Goal: Navigation & Orientation: Find specific page/section

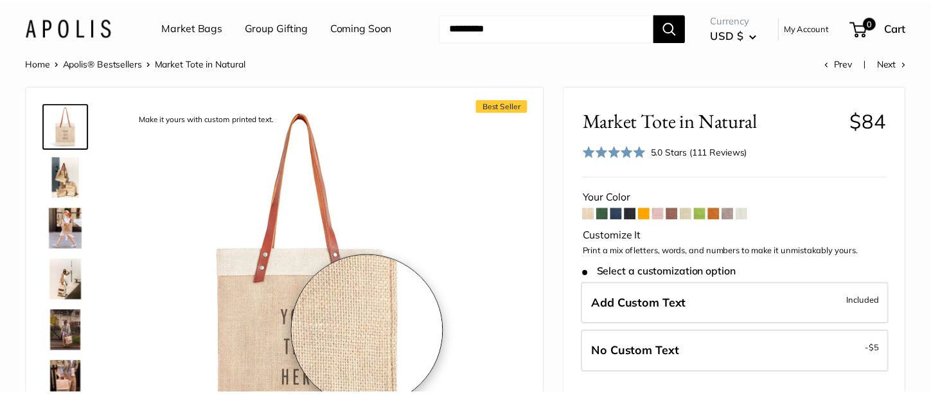
scroll to position [40, 0]
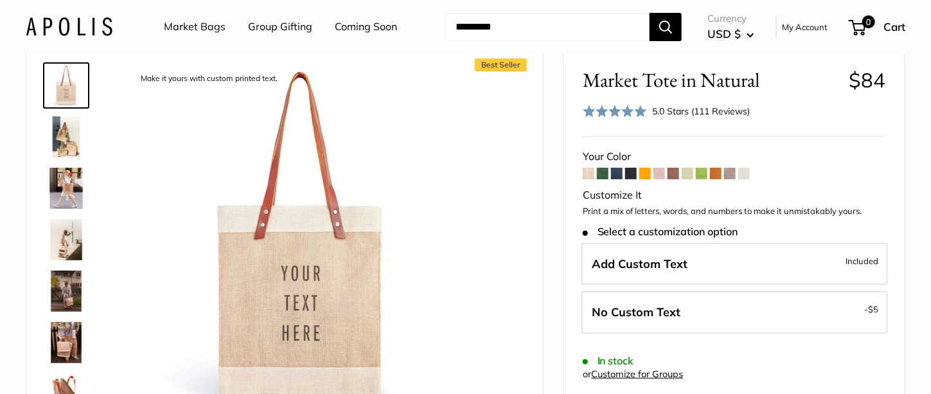
click at [698, 172] on span at bounding box center [744, 174] width 12 height 12
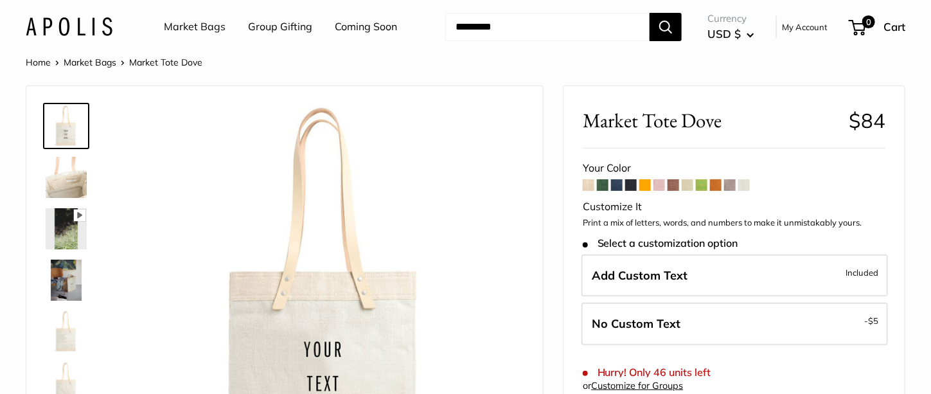
click at [707, 180] on span at bounding box center [702, 185] width 12 height 12
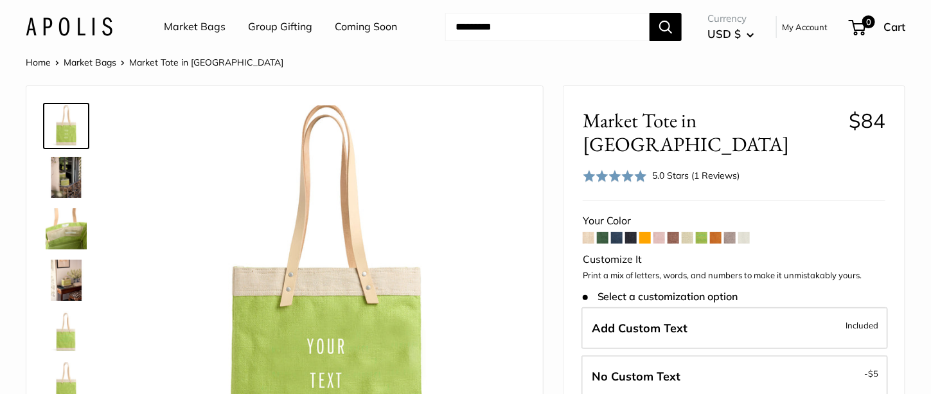
click at [93, 65] on link "Market Bags" at bounding box center [90, 63] width 53 height 12
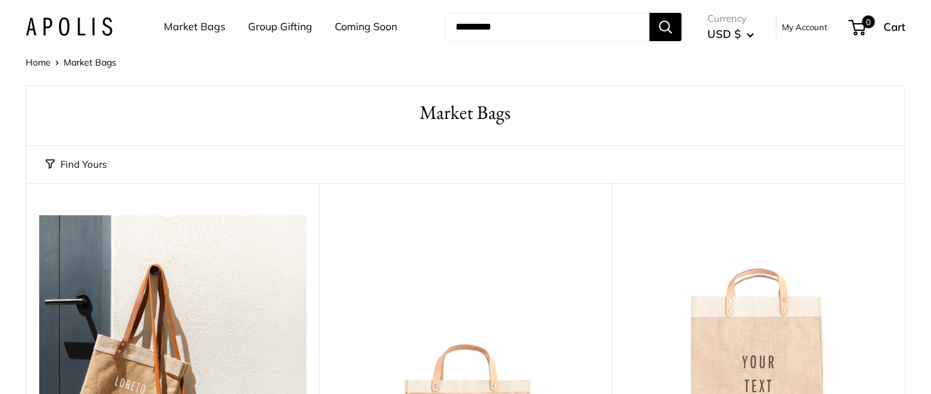
click at [26, 60] on link "Home" at bounding box center [38, 63] width 25 height 12
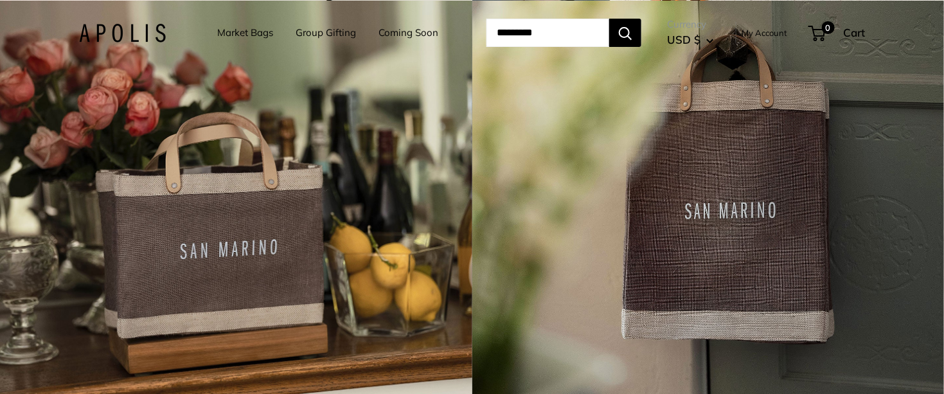
click at [249, 35] on link "Market Bags" at bounding box center [245, 33] width 56 height 18
